Goal: Communication & Community: Ask a question

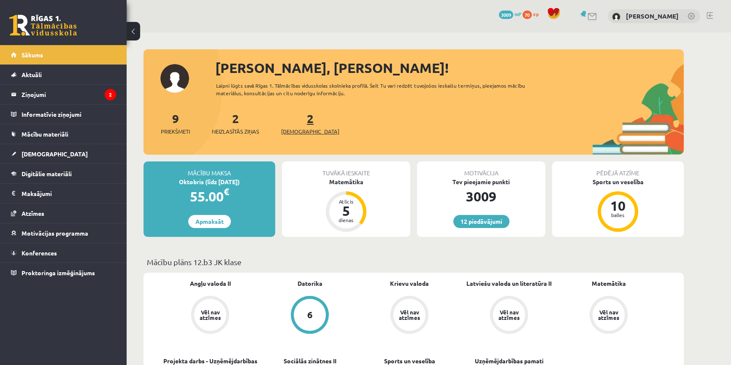
click at [295, 131] on span "[DEMOGRAPHIC_DATA]" at bounding box center [310, 131] width 58 height 8
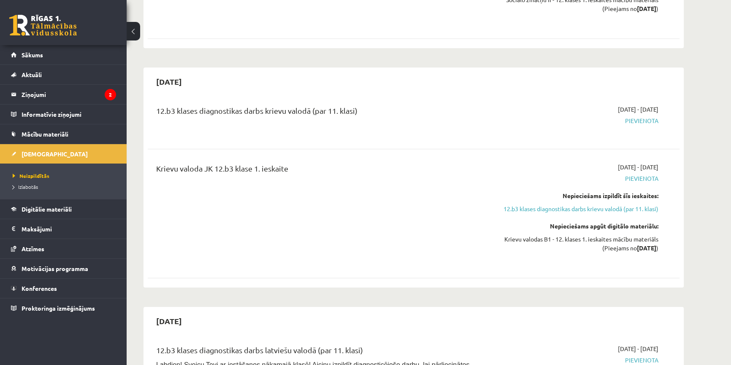
scroll to position [767, 0]
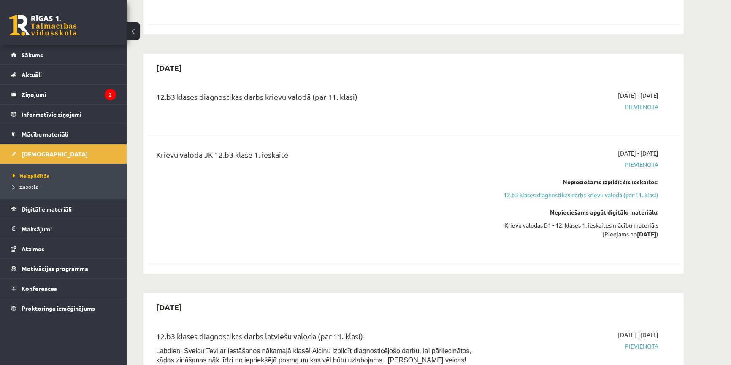
click at [58, 42] on div "0 Dāvanas 3009 mP 70 xp" at bounding box center [63, 22] width 127 height 45
click at [57, 33] on link at bounding box center [43, 25] width 68 height 21
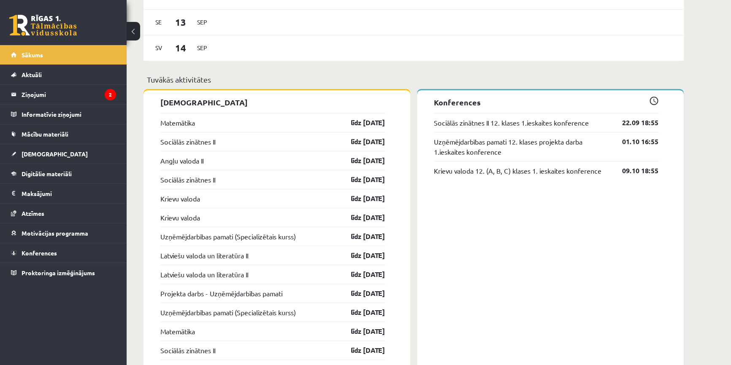
scroll to position [614, 0]
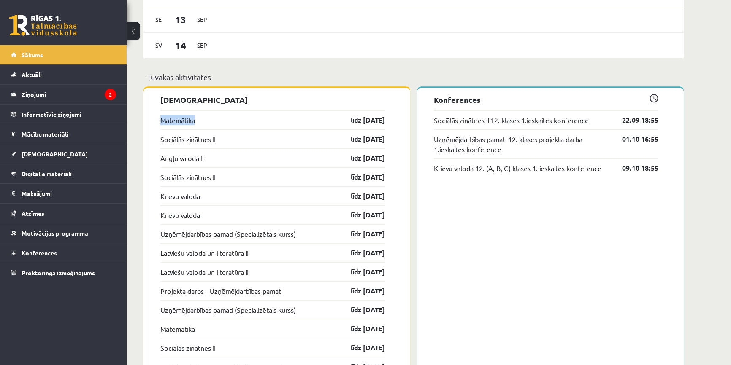
drag, startPoint x: 151, startPoint y: 119, endPoint x: 204, endPoint y: 118, distance: 52.8
click at [213, 98] on p "[DEMOGRAPHIC_DATA]" at bounding box center [272, 99] width 225 height 11
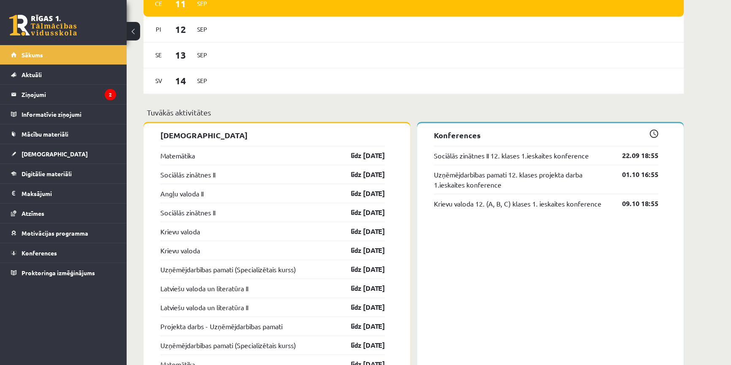
scroll to position [575, 0]
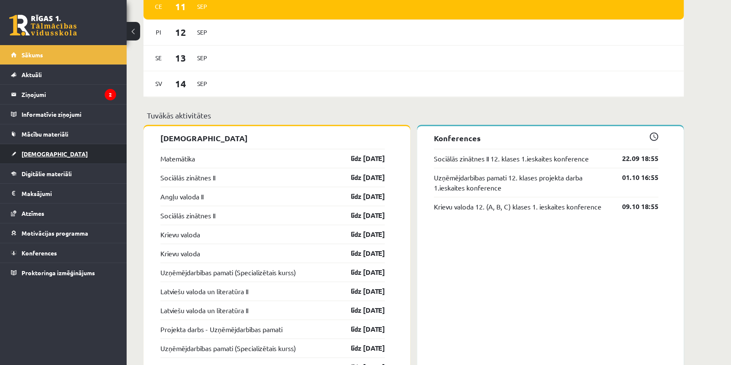
click at [48, 150] on link "[DEMOGRAPHIC_DATA]" at bounding box center [63, 153] width 105 height 19
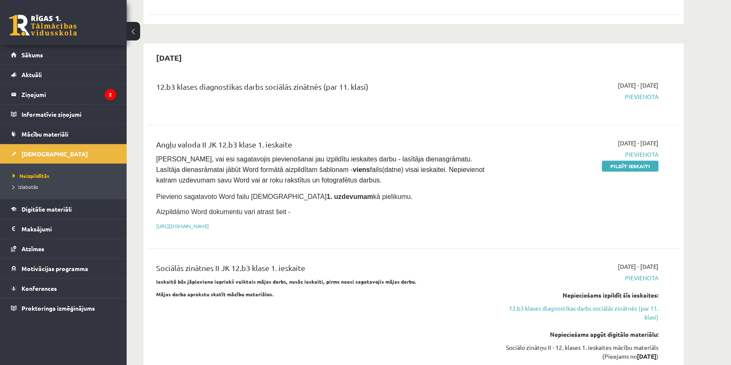
scroll to position [384, 0]
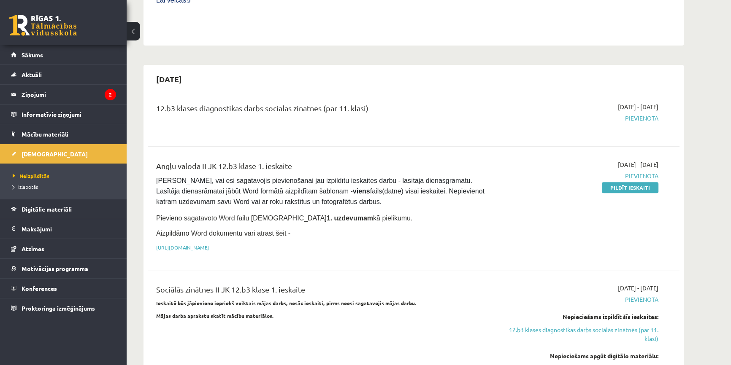
click at [69, 34] on link at bounding box center [43, 25] width 68 height 21
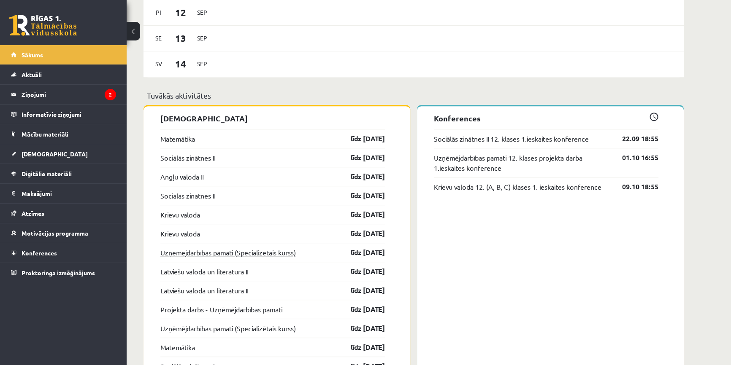
scroll to position [597, 0]
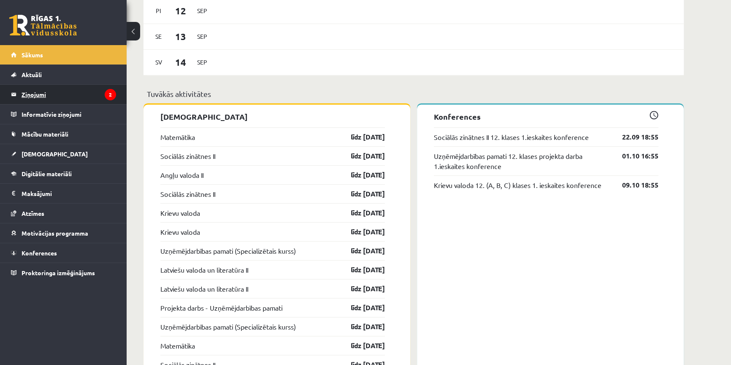
click at [95, 92] on legend "Ziņojumi 2" at bounding box center [69, 94] width 95 height 19
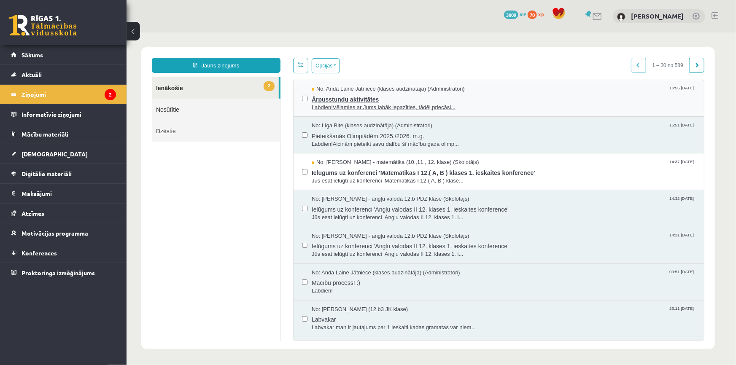
click at [341, 108] on span "Labdien!Vēlamies ar Jums labāk iepazīties, tādēļ priecāsi..." at bounding box center [503, 107] width 384 height 8
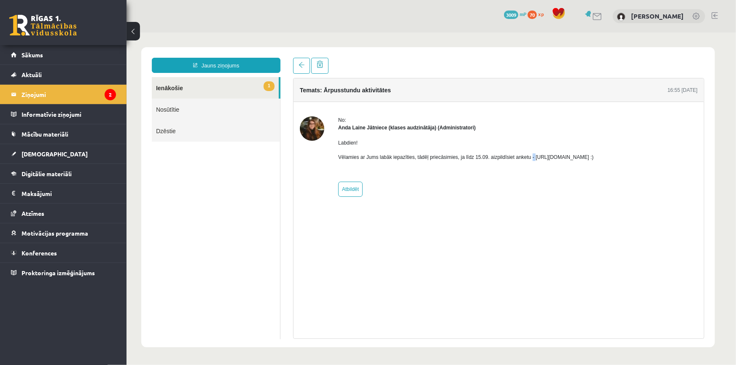
drag, startPoint x: 526, startPoint y: 154, endPoint x: 530, endPoint y: 154, distance: 4.2
click at [530, 154] on p "Vēlamies ar Jums labāk iepazīties, tādēļ priecāsimies, ja līdz 15.09. aizpildīs…" at bounding box center [466, 157] width 256 height 8
drag, startPoint x: 530, startPoint y: 154, endPoint x: 619, endPoint y: 148, distance: 88.8
click at [594, 148] on div "Labdien! Vēlamies ar Jums labāk iepazīties, tādēļ priecāsimies, ja līdz 15.09. …" at bounding box center [466, 153] width 256 height 44
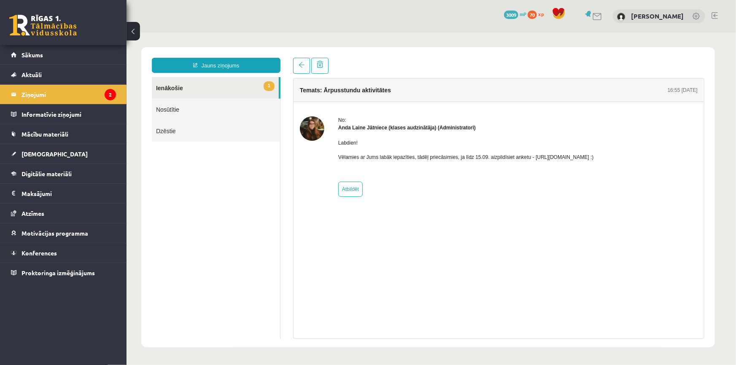
click at [61, 32] on link at bounding box center [43, 25] width 68 height 21
